Goal: Check status: Check status

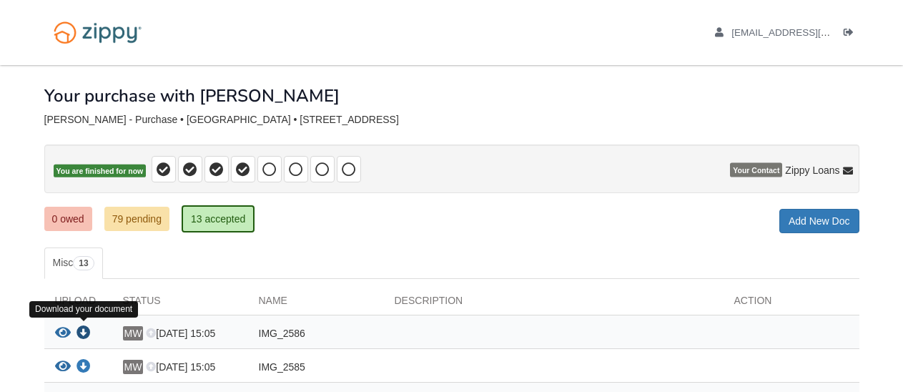
scroll to position [223, 0]
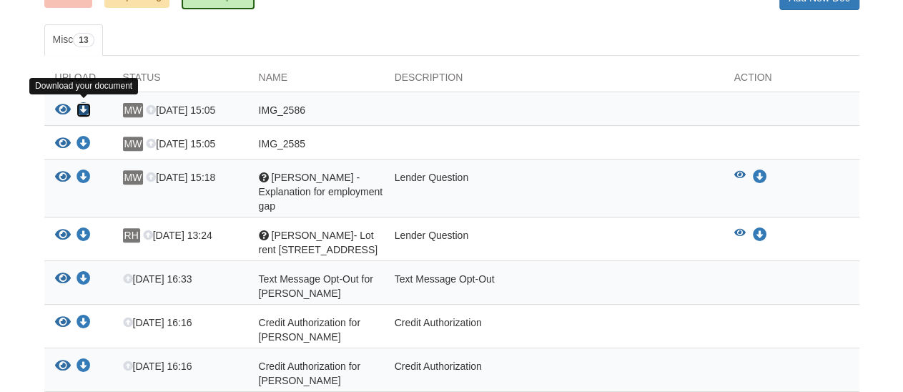
click at [86, 103] on icon "Download IMG_2586" at bounding box center [84, 110] width 14 height 14
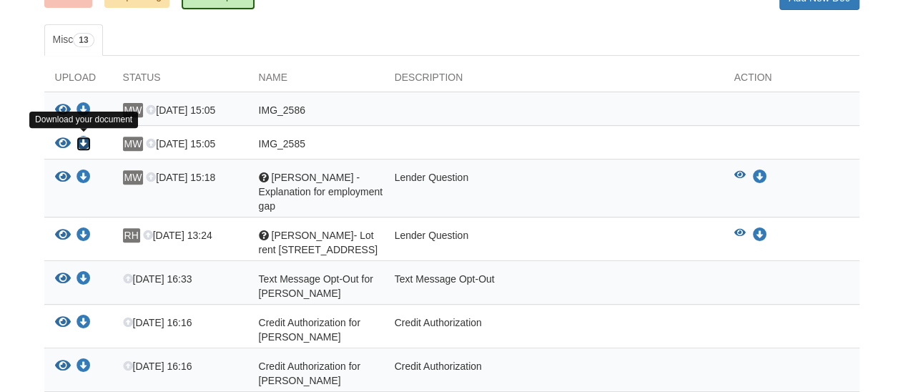
click at [85, 141] on icon "Download IMG_2585" at bounding box center [84, 144] width 14 height 14
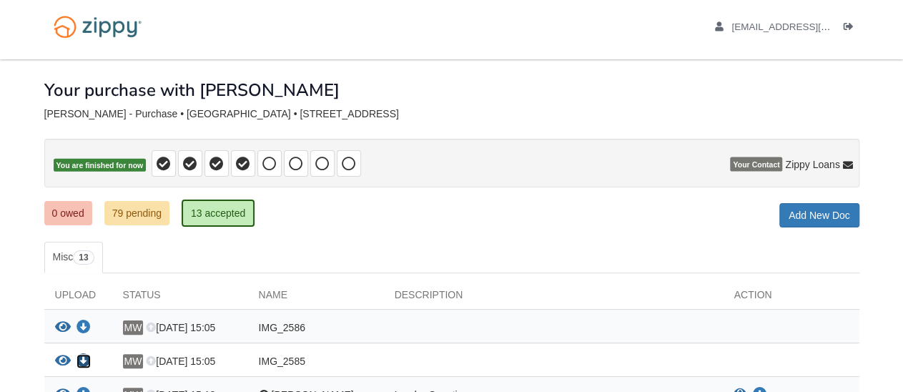
scroll to position [0, 0]
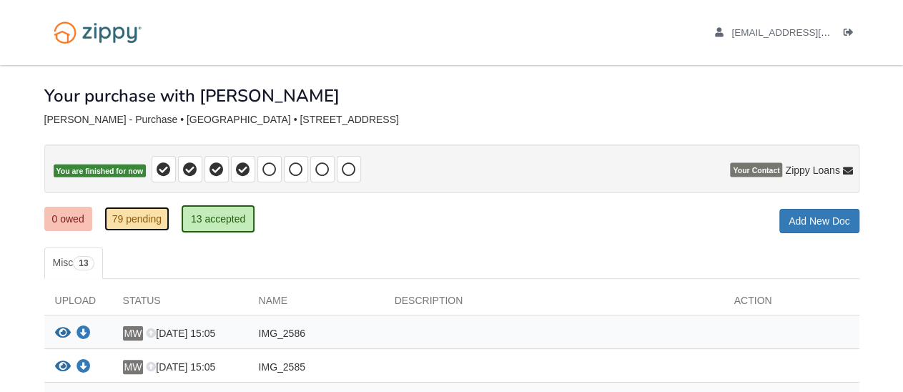
click at [139, 217] on link "79 pending" at bounding box center [136, 219] width 65 height 24
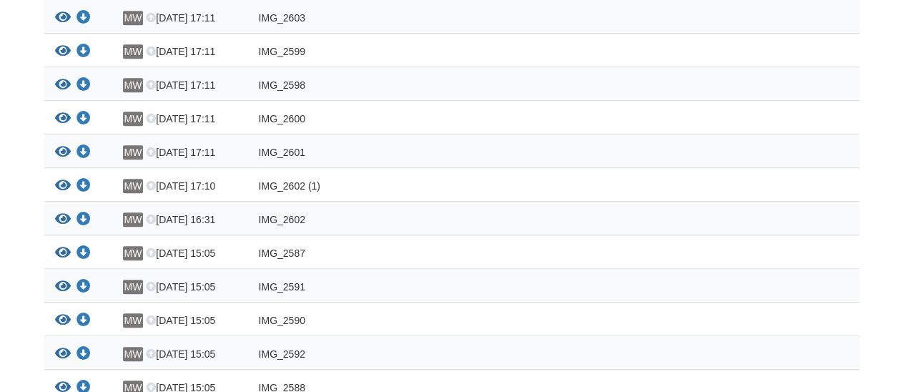
scroll to position [584, 0]
click at [84, 215] on icon "Download IMG_2602" at bounding box center [84, 219] width 14 height 14
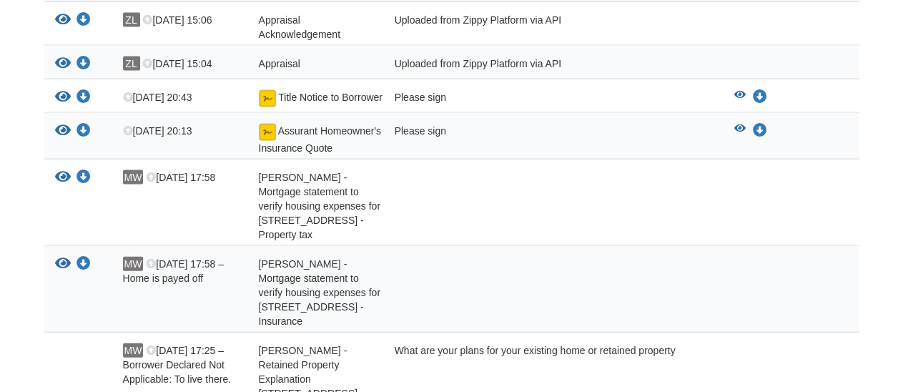
scroll to position [1626, 0]
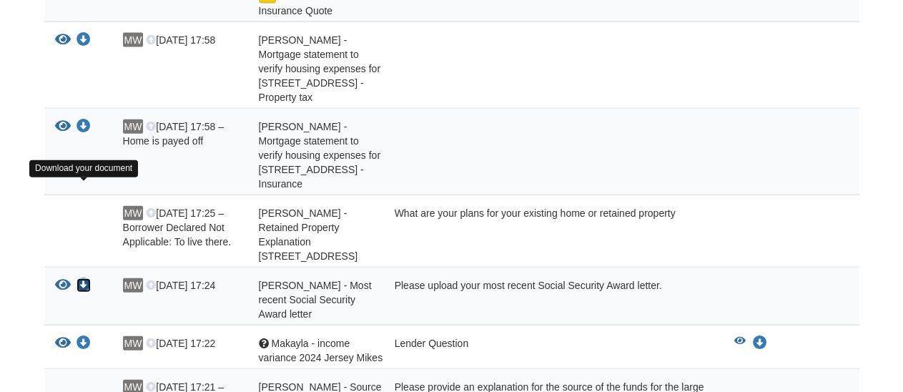
click at [82, 278] on icon "Download Ronald Herring - Most recent Social Security Award letter" at bounding box center [84, 285] width 14 height 14
